Goal: Information Seeking & Learning: Learn about a topic

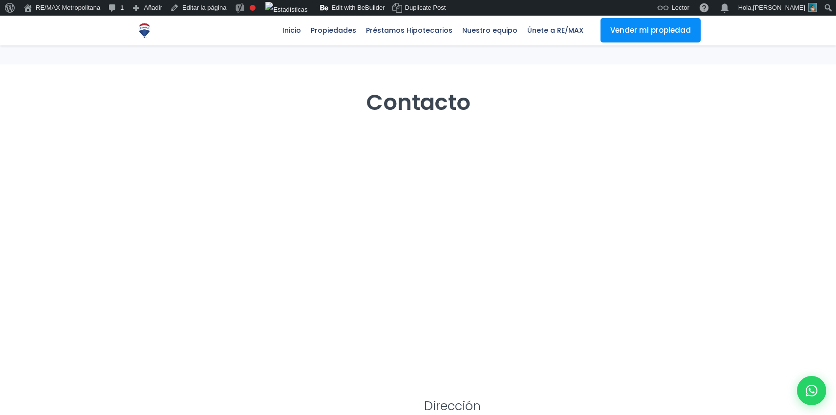
scroll to position [79, 0]
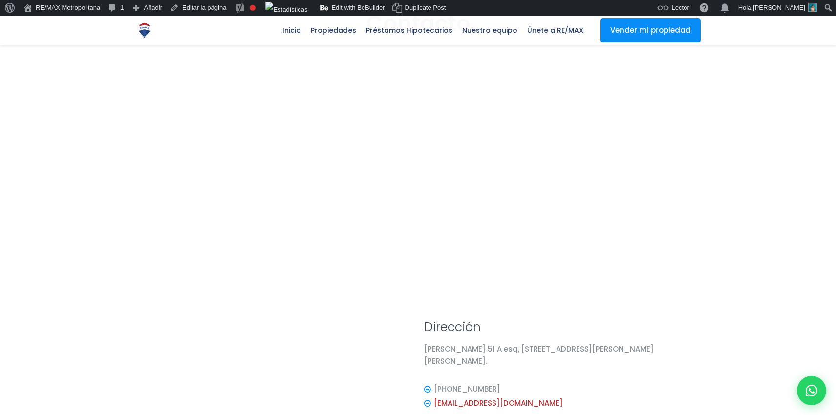
select select "DO"
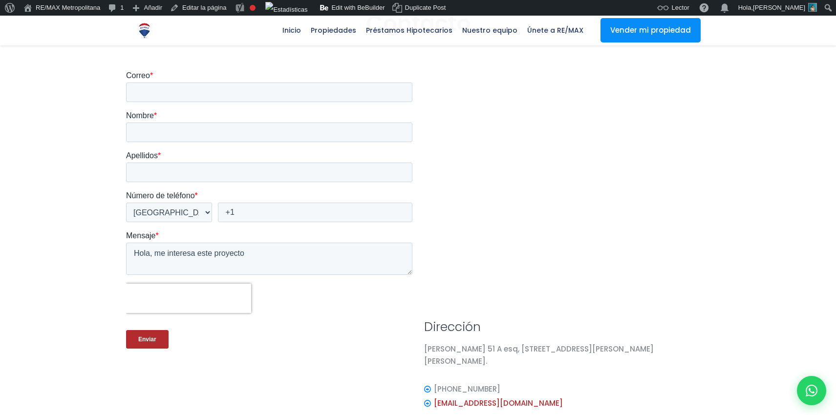
scroll to position [0, 0]
drag, startPoint x: 696, startPoint y: 350, endPoint x: 421, endPoint y: 352, distance: 275.2
click at [421, 352] on div "Euclides Morillo 51 A esq, C. Bienvenido García Gautier, Santo Domingo." at bounding box center [567, 362] width 298 height 39
copy p "Euclides Morillo 51 A esq, C. Bienvenido García Gautier, Santo Domingo."
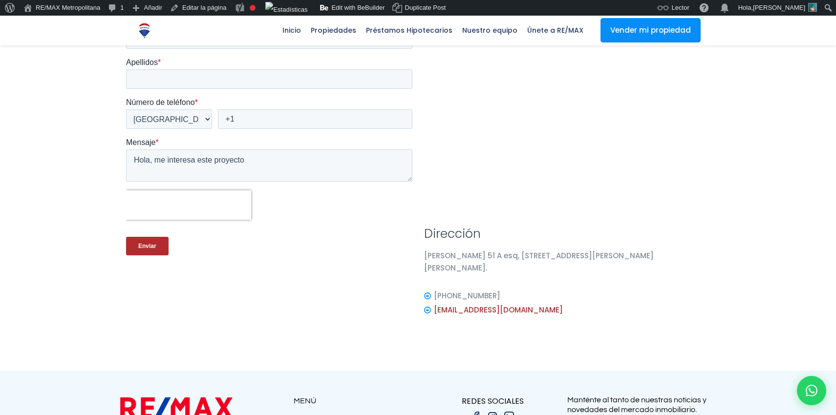
scroll to position [178, 0]
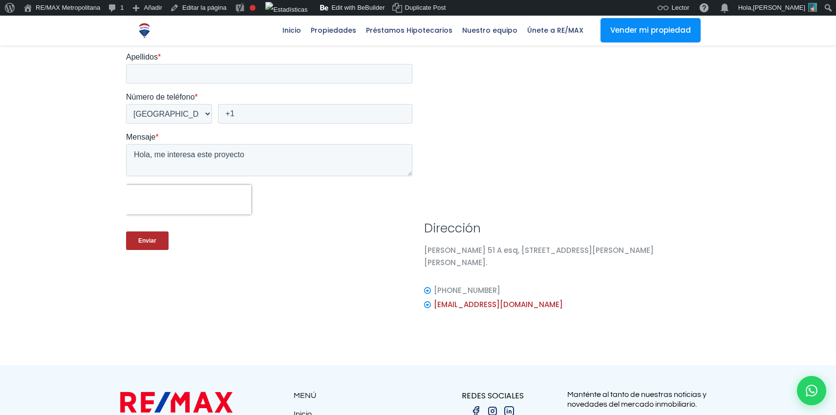
drag, startPoint x: 530, startPoint y: 281, endPoint x: 428, endPoint y: 280, distance: 102.2
click at [428, 283] on li "+1 (829) 745-2076" at bounding box center [567, 290] width 286 height 14
copy li "+1 (829) 745-2076"
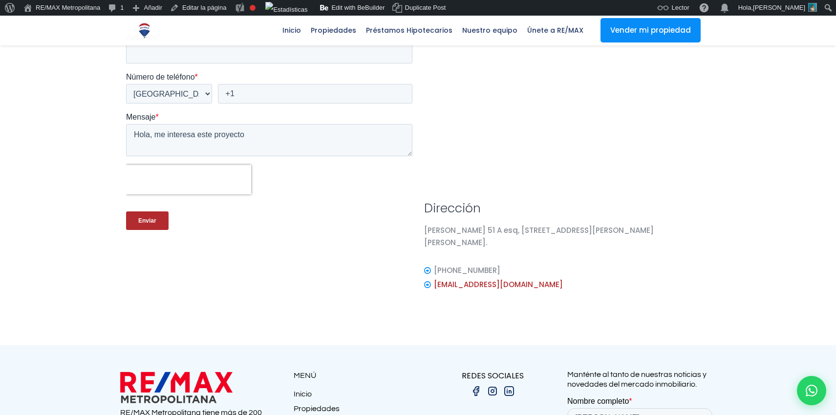
scroll to position [0, 0]
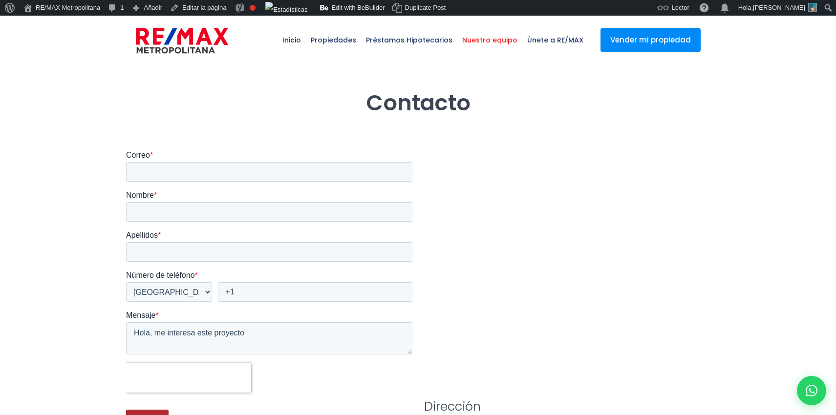
click at [493, 44] on span "Nuestro equipo" at bounding box center [489, 39] width 65 height 29
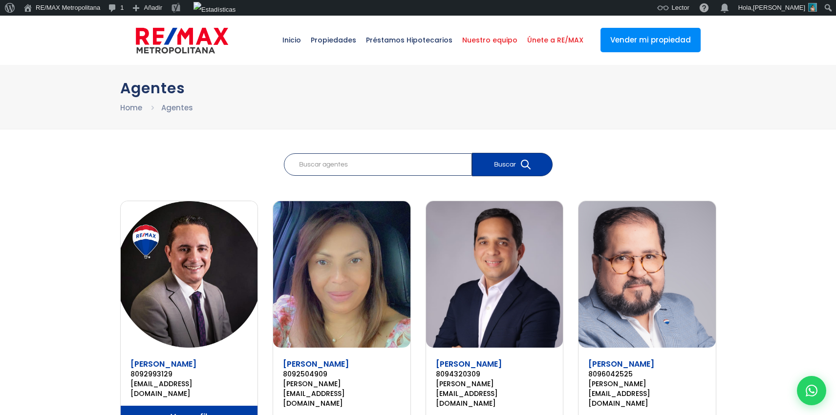
click at [554, 35] on span "Únete a RE/MAX" at bounding box center [555, 39] width 66 height 29
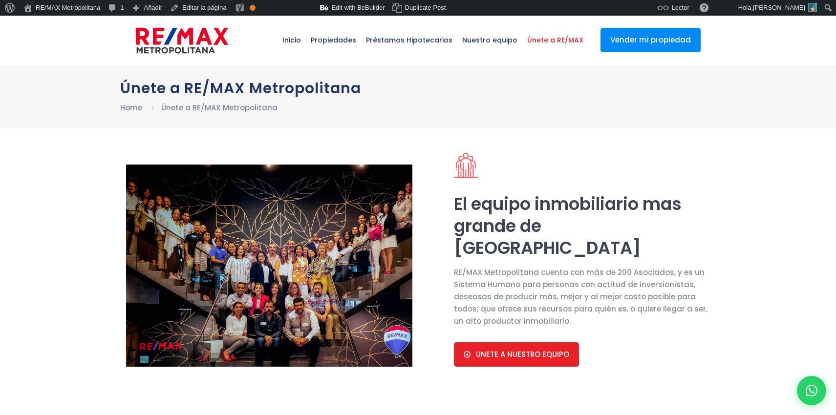
select select "DO"
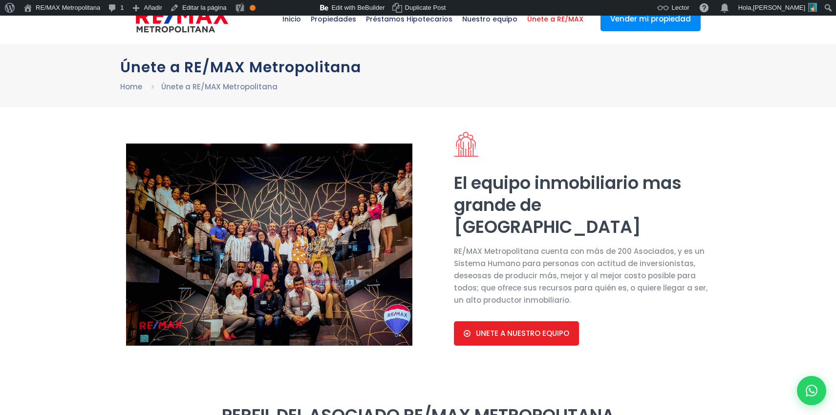
scroll to position [22, 0]
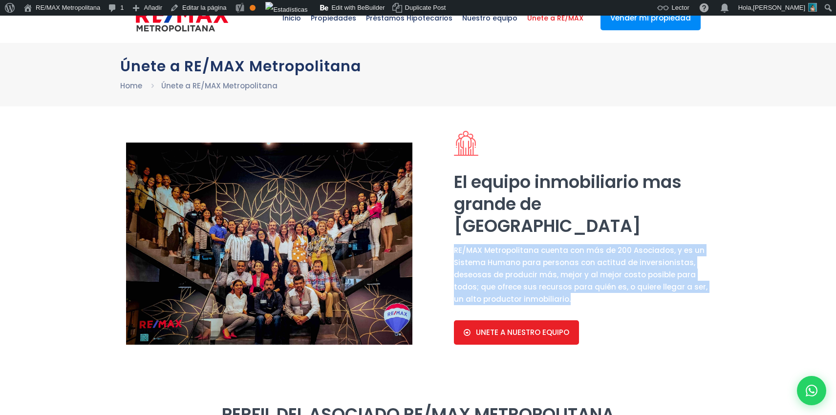
drag, startPoint x: 568, startPoint y: 302, endPoint x: 448, endPoint y: 252, distance: 130.1
click at [448, 252] on div "El equipo inmobiliario mas grande de Republica Dominicana RE/MAX Metropolitana …" at bounding box center [582, 248] width 268 height 234
copy p "RE/MAX Metropolitana cuenta con más de 200 Asociados, y es un Sistema Humano pa…"
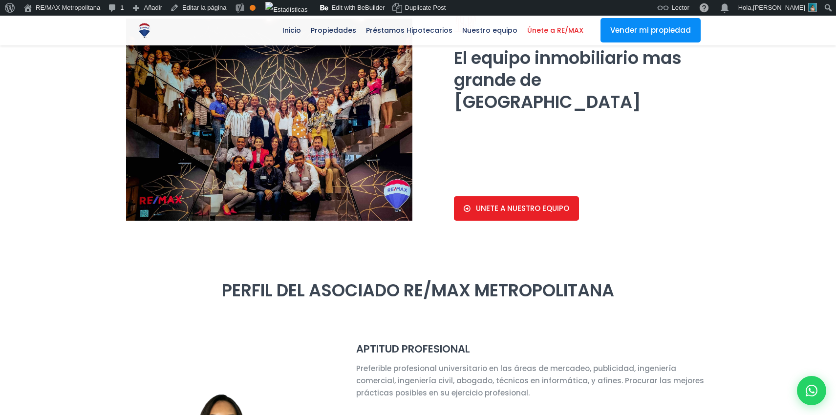
scroll to position [109, 0]
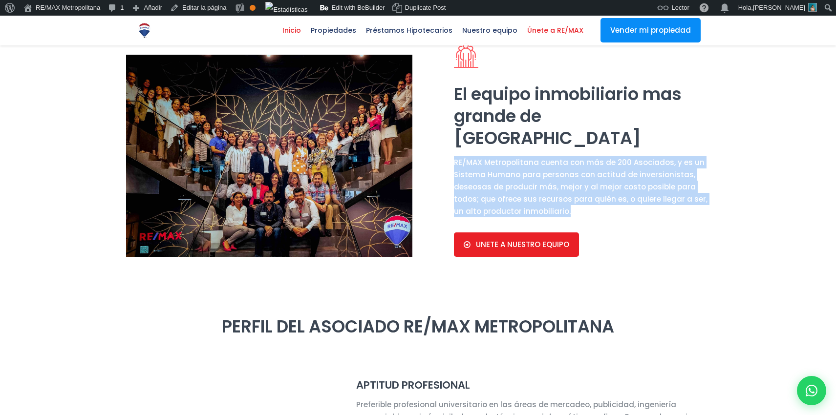
click at [303, 31] on span "Inicio" at bounding box center [292, 30] width 28 height 15
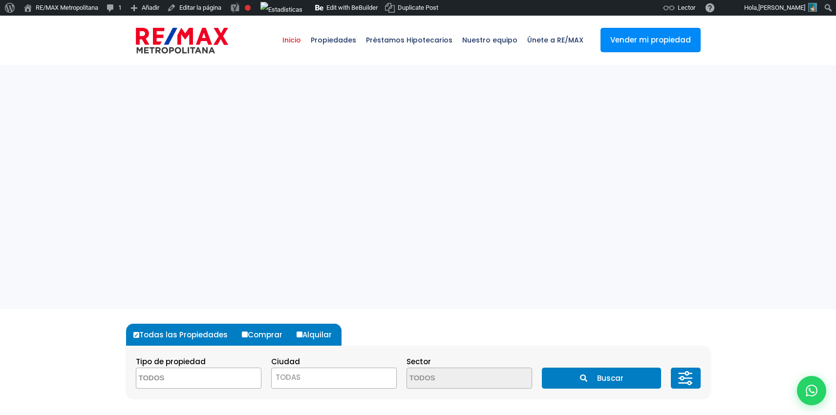
select select
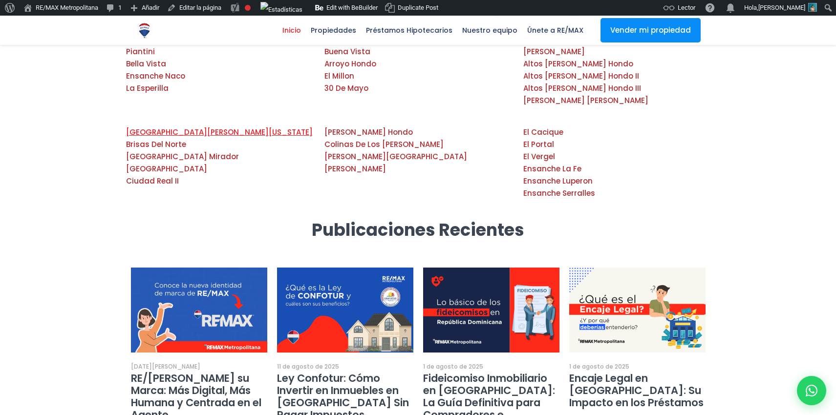
scroll to position [1632, 0]
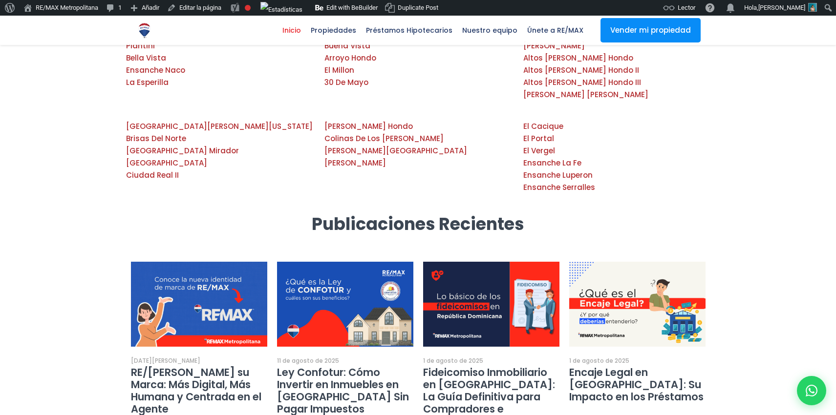
click at [794, 297] on div at bounding box center [418, 342] width 836 height 259
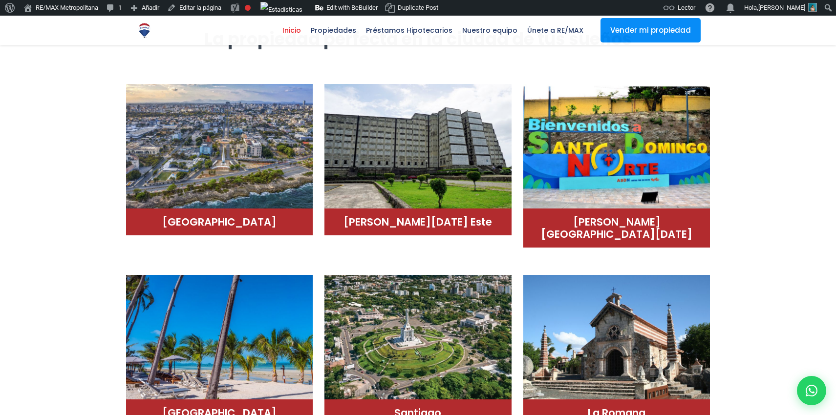
scroll to position [0, 0]
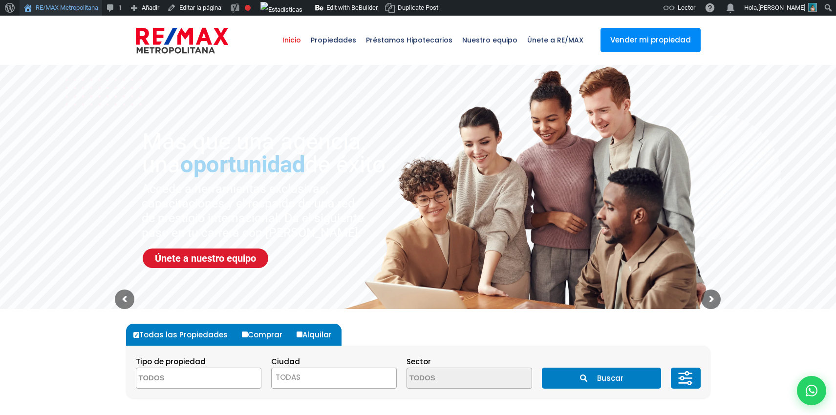
click at [46, 6] on link "RE/MAX Metropolitana" at bounding box center [61, 8] width 83 height 16
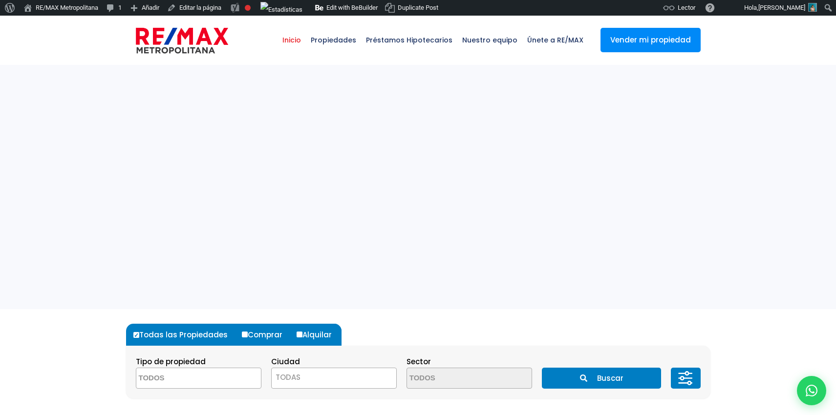
select select
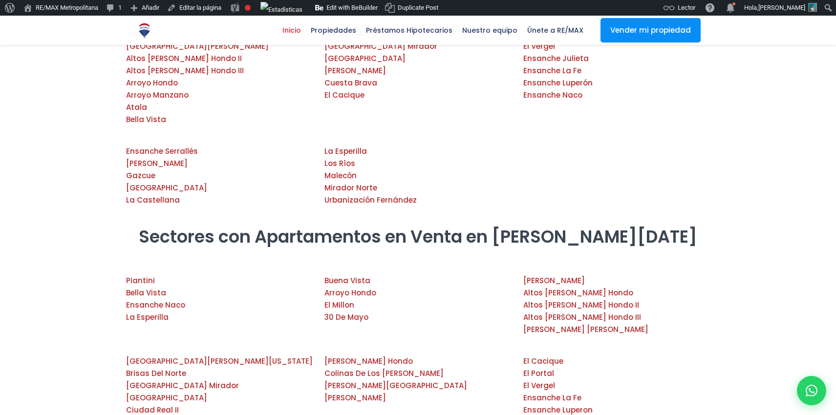
scroll to position [1856, 0]
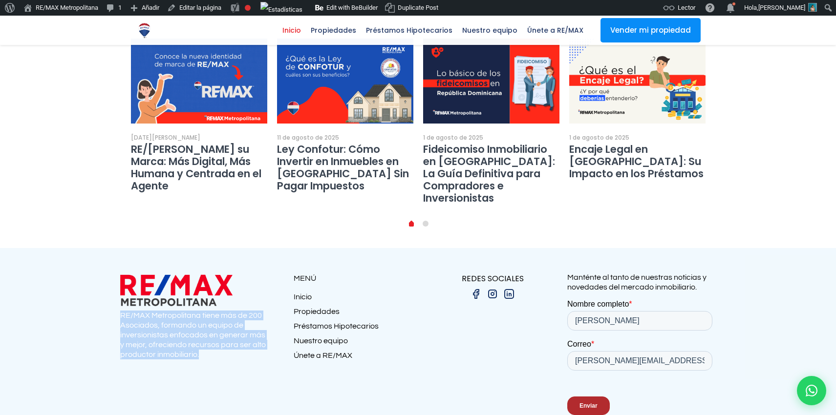
drag, startPoint x: 205, startPoint y: 298, endPoint x: 119, endPoint y: 258, distance: 95.3
click at [120, 311] on p "RE/MAX Metropolitana tiene más de 200 Asociados, formando un equipo de inversio…" at bounding box center [194, 335] width 149 height 49
click at [606, 34] on link "Vender mi propiedad" at bounding box center [651, 30] width 100 height 24
click at [341, 31] on span "Propiedades" at bounding box center [333, 30] width 55 height 15
click at [331, 25] on span "Propiedades" at bounding box center [333, 30] width 55 height 15
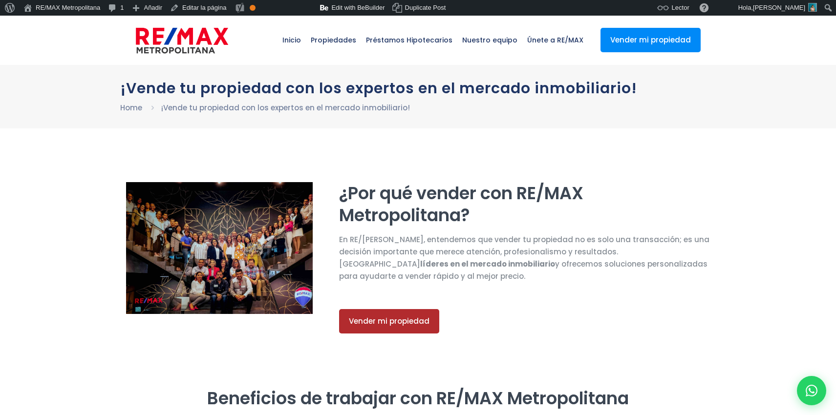
select select "DO"
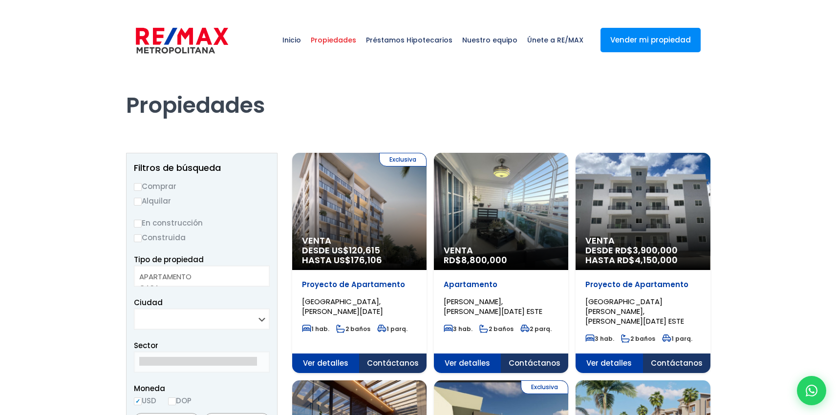
select select
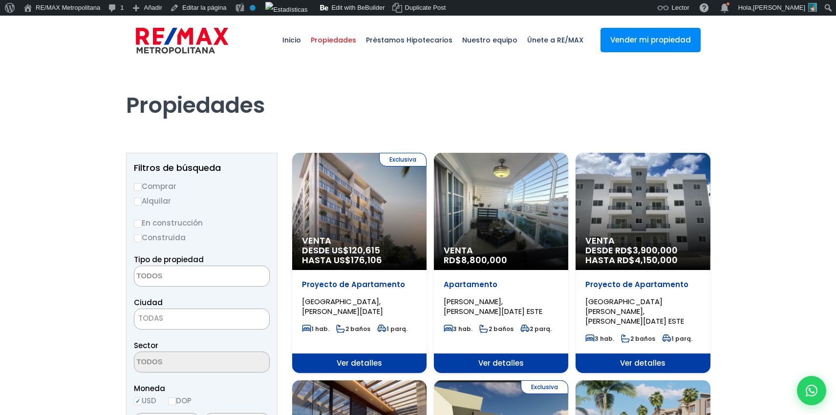
click at [322, 98] on h1 "Propiedades" at bounding box center [418, 92] width 584 height 54
click at [345, 42] on span "Propiedades" at bounding box center [333, 39] width 55 height 29
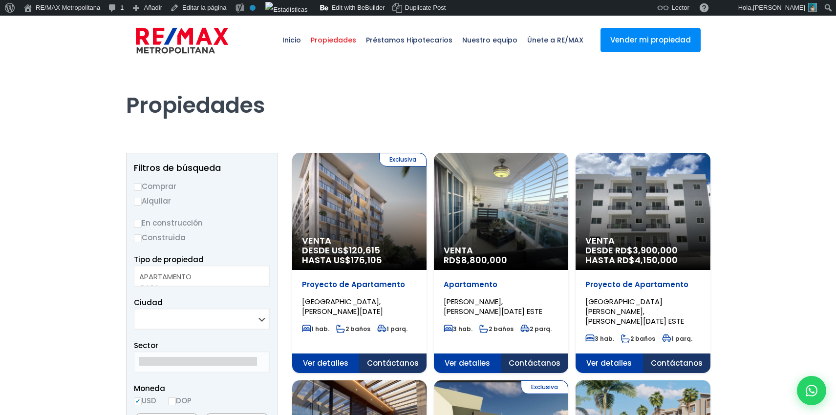
select select
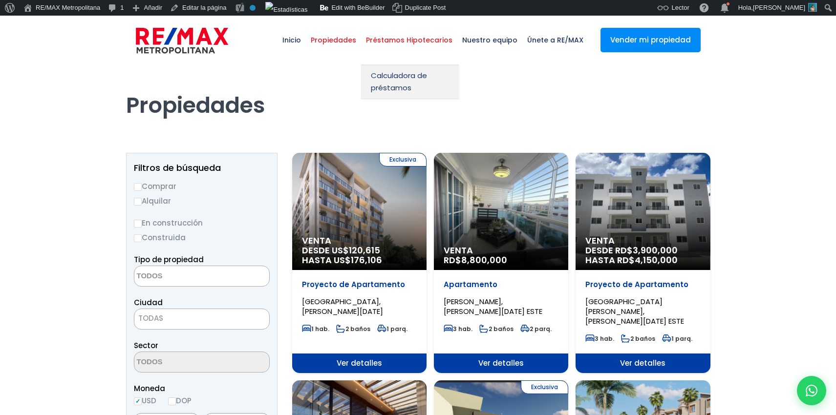
click at [399, 39] on span "Préstamos Hipotecarios" at bounding box center [409, 39] width 96 height 29
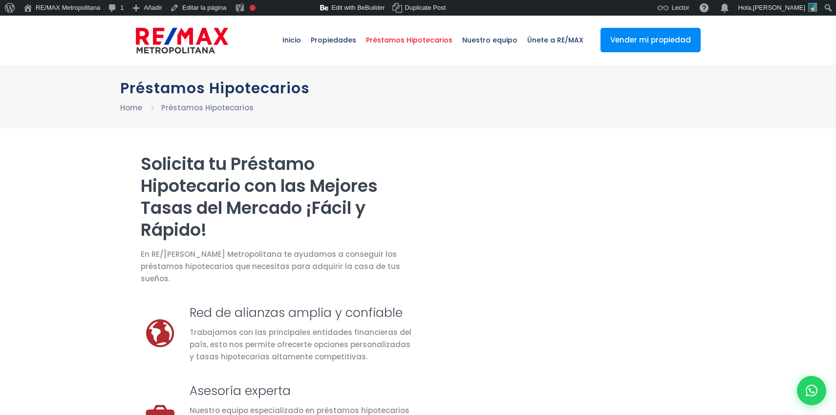
select select "DO"
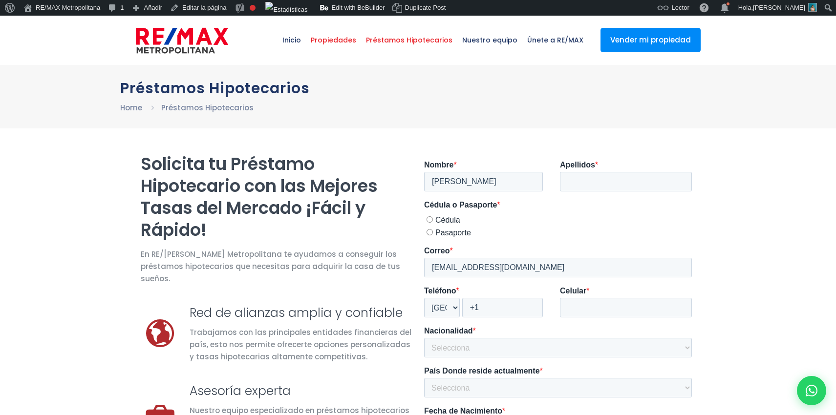
click at [328, 45] on span "Propiedades" at bounding box center [333, 39] width 55 height 29
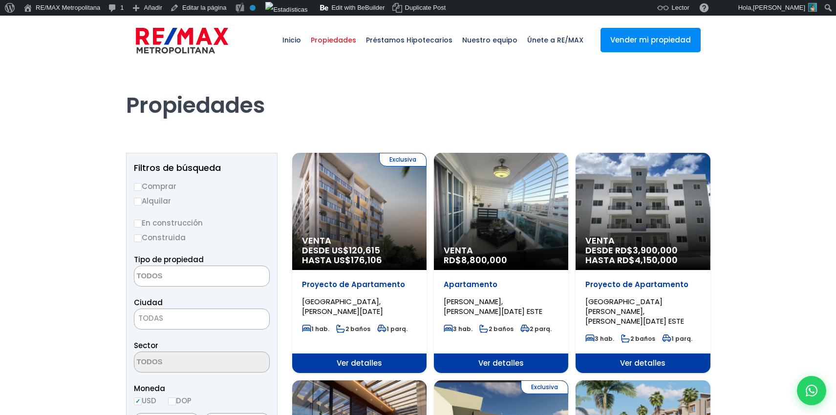
select select
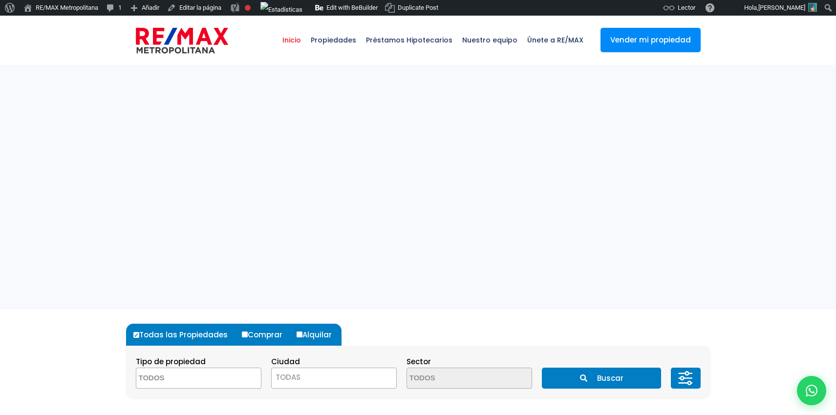
select select
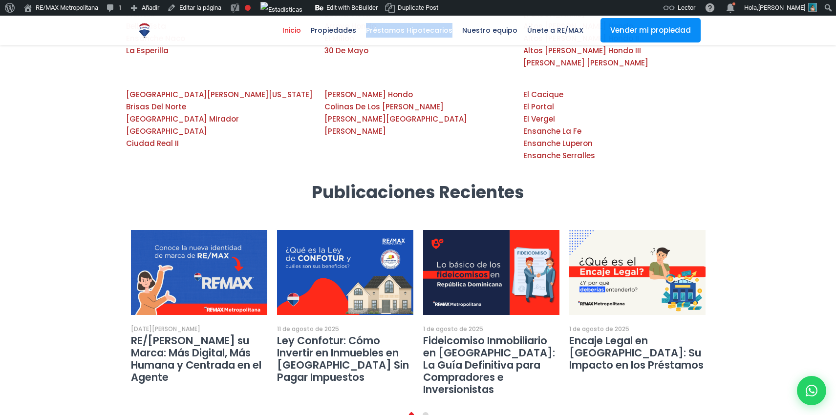
scroll to position [1856, 0]
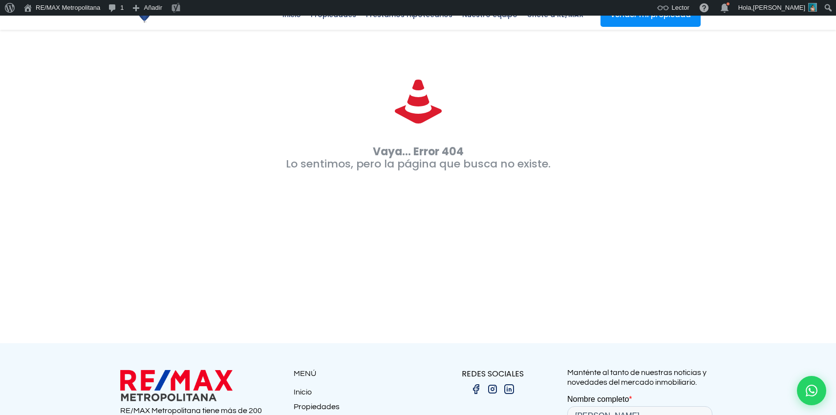
scroll to position [59, 0]
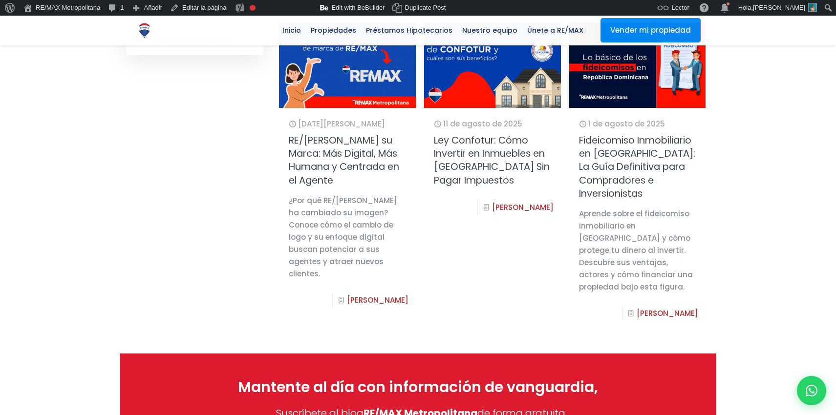
scroll to position [371, 0]
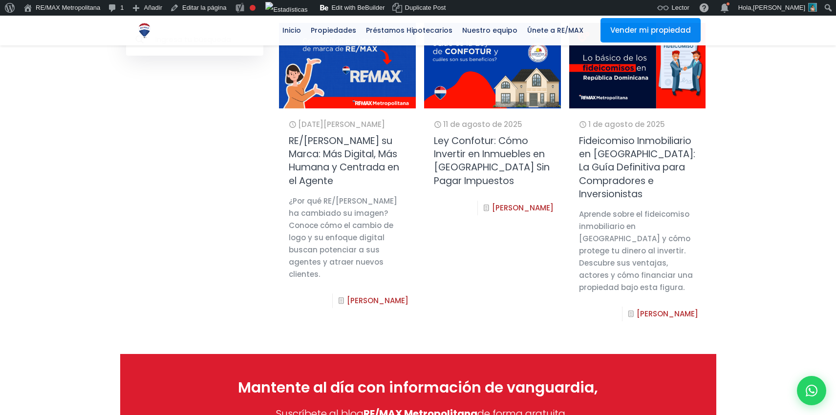
click at [447, 354] on div "15 de agosto de 2025 .path{fill:none;stroke:#333;stroke-miterlimit:10;stroke-wi…" at bounding box center [492, 188] width 447 height 331
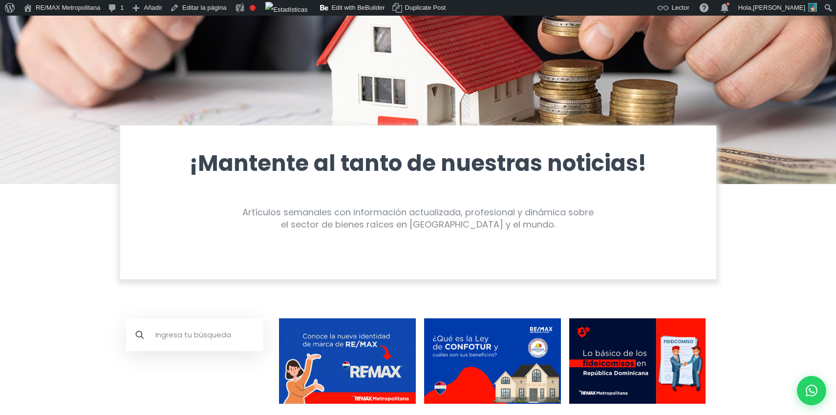
scroll to position [174, 0]
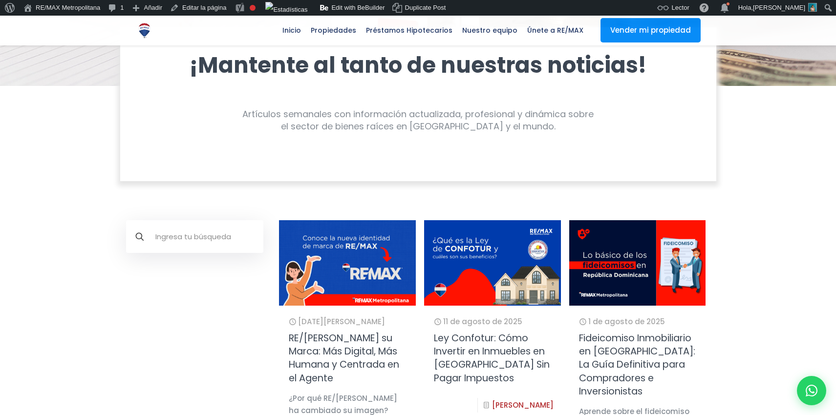
click at [197, 238] on input "text" at bounding box center [194, 236] width 137 height 33
click at [179, 241] on input "text" at bounding box center [194, 236] width 137 height 33
type input "remax"
click input "submit" at bounding box center [0, 0] width 0 height 0
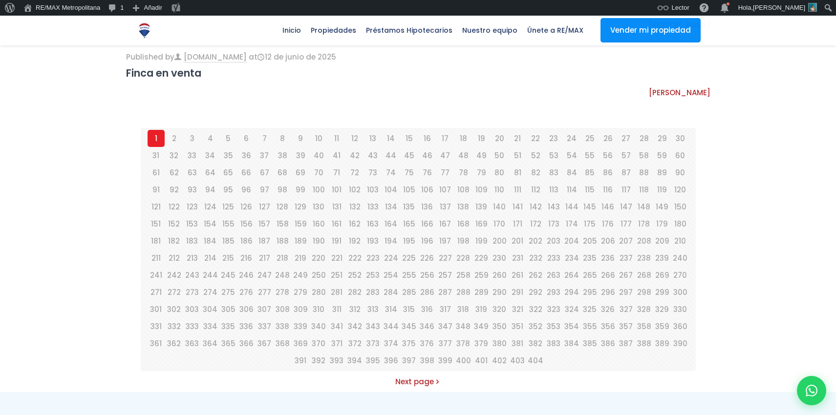
scroll to position [523, 0]
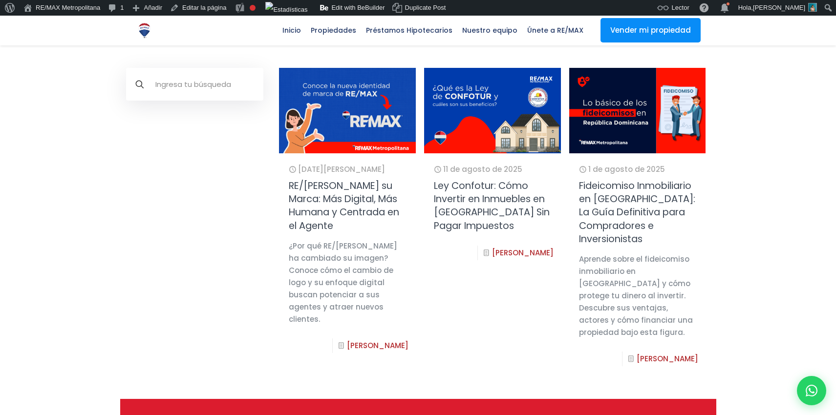
scroll to position [327, 0]
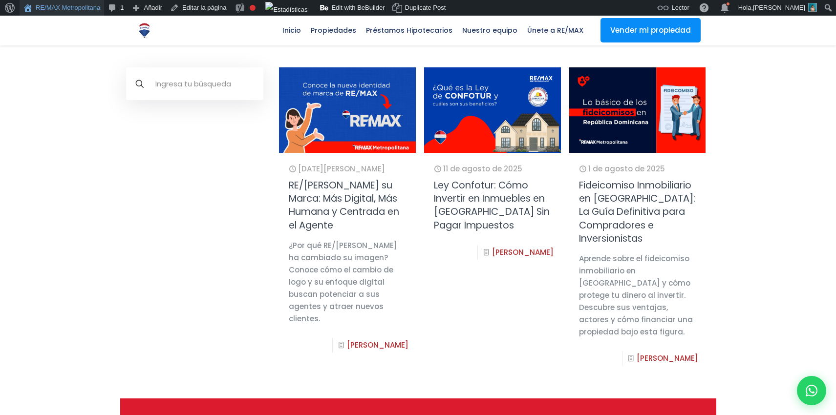
click at [78, 10] on link "RE/MAX Metropolitana" at bounding box center [62, 8] width 85 height 16
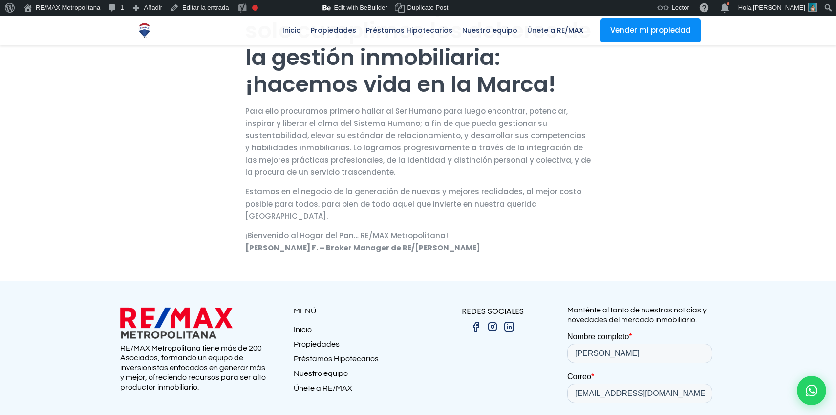
scroll to position [375, 0]
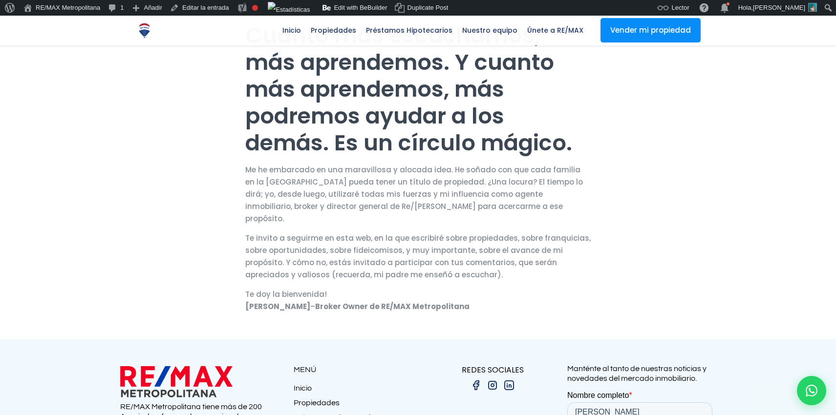
scroll to position [303, 0]
